Goal: Task Accomplishment & Management: Complete application form

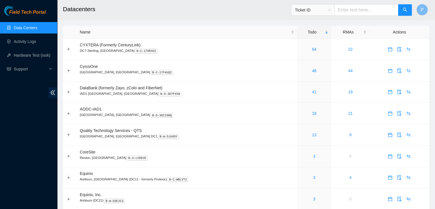
click at [4, 173] on div "Field Tech Portal Data Centers Activity Logs Hardware Test (isok) Support" at bounding box center [28, 107] width 57 height 203
click at [27, 39] on link "Activity Logs" at bounding box center [25, 41] width 23 height 5
click at [30, 42] on link "Activity Logs" at bounding box center [25, 41] width 23 height 5
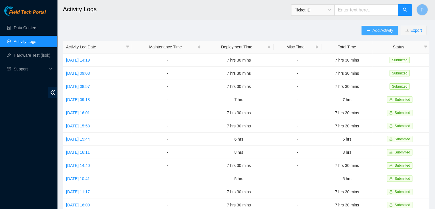
click at [377, 29] on span "Add Activity" at bounding box center [382, 30] width 21 height 6
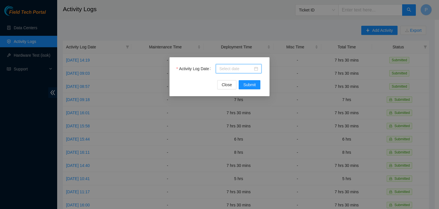
click at [241, 71] on input "Activity Log Date" at bounding box center [236, 69] width 34 height 6
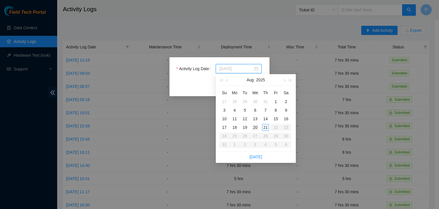
type input "2025-08-20"
click at [254, 126] on div "20" at bounding box center [255, 127] width 7 height 7
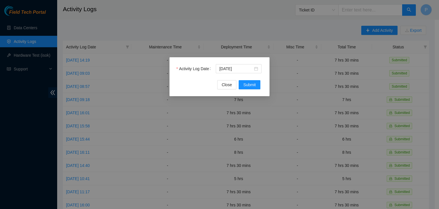
click at [247, 90] on div "Activity Log Date 2025-08-20 Close Submit" at bounding box center [220, 76] width 100 height 39
click at [247, 87] on span "Submit" at bounding box center [249, 85] width 13 height 6
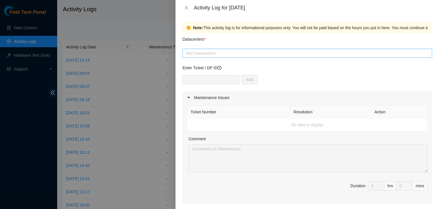
click at [225, 50] on div at bounding box center [307, 53] width 247 height 7
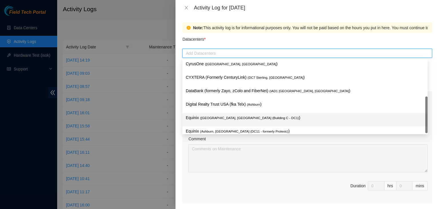
scroll to position [63, 0]
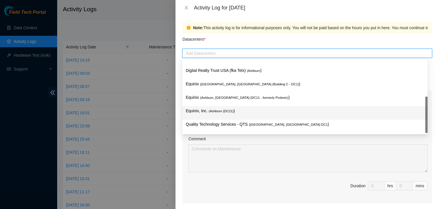
click at [220, 109] on span "( Ashburn (DC21)" at bounding box center [221, 110] width 25 height 3
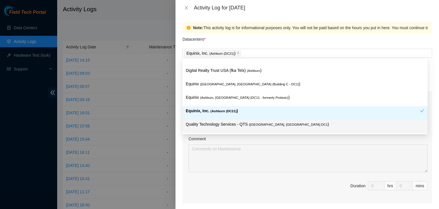
click at [181, 157] on div "Note: This activity log is for informational purposes only. You will not be pai…" at bounding box center [308, 111] width 264 height 193
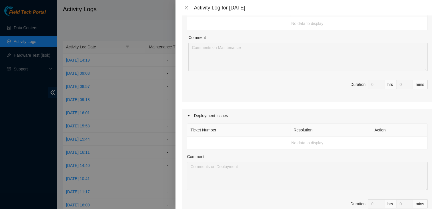
scroll to position [102, 0]
click at [360, 149] on div "Ticket Number Resolution Action No data to display Comment Duration 0 hrs 0 mins" at bounding box center [308, 171] width 250 height 99
click at [188, 116] on icon "caret-right" at bounding box center [188, 114] width 3 height 3
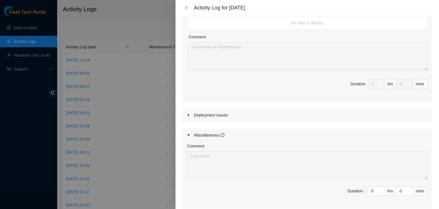
click at [188, 116] on icon "caret-right" at bounding box center [188, 114] width 3 height 3
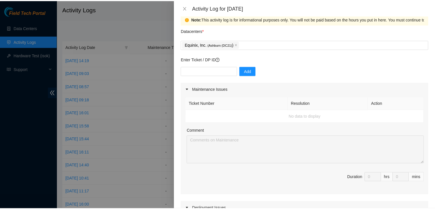
scroll to position [0, 0]
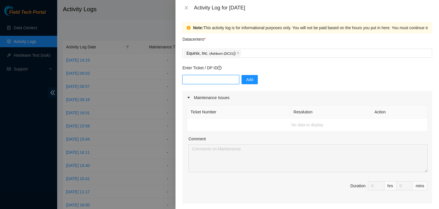
click at [212, 78] on input "text" at bounding box center [211, 79] width 57 height 9
paste input "DP82756"
type input "DP82756"
click at [249, 79] on button "Add" at bounding box center [250, 79] width 16 height 9
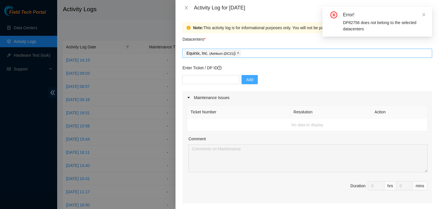
click at [237, 52] on icon "close" at bounding box center [238, 52] width 3 height 3
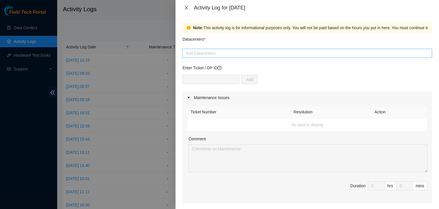
click at [184, 7] on icon "close" at bounding box center [186, 7] width 5 height 5
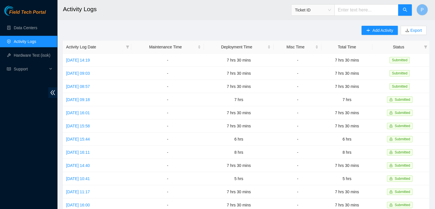
click at [0, 131] on div "Field Tech Portal Data Centers Activity Logs Hardware Test (isok) Support" at bounding box center [28, 107] width 57 height 203
click at [22, 30] on link "Data Centers" at bounding box center [25, 27] width 23 height 5
